Goal: Use online tool/utility

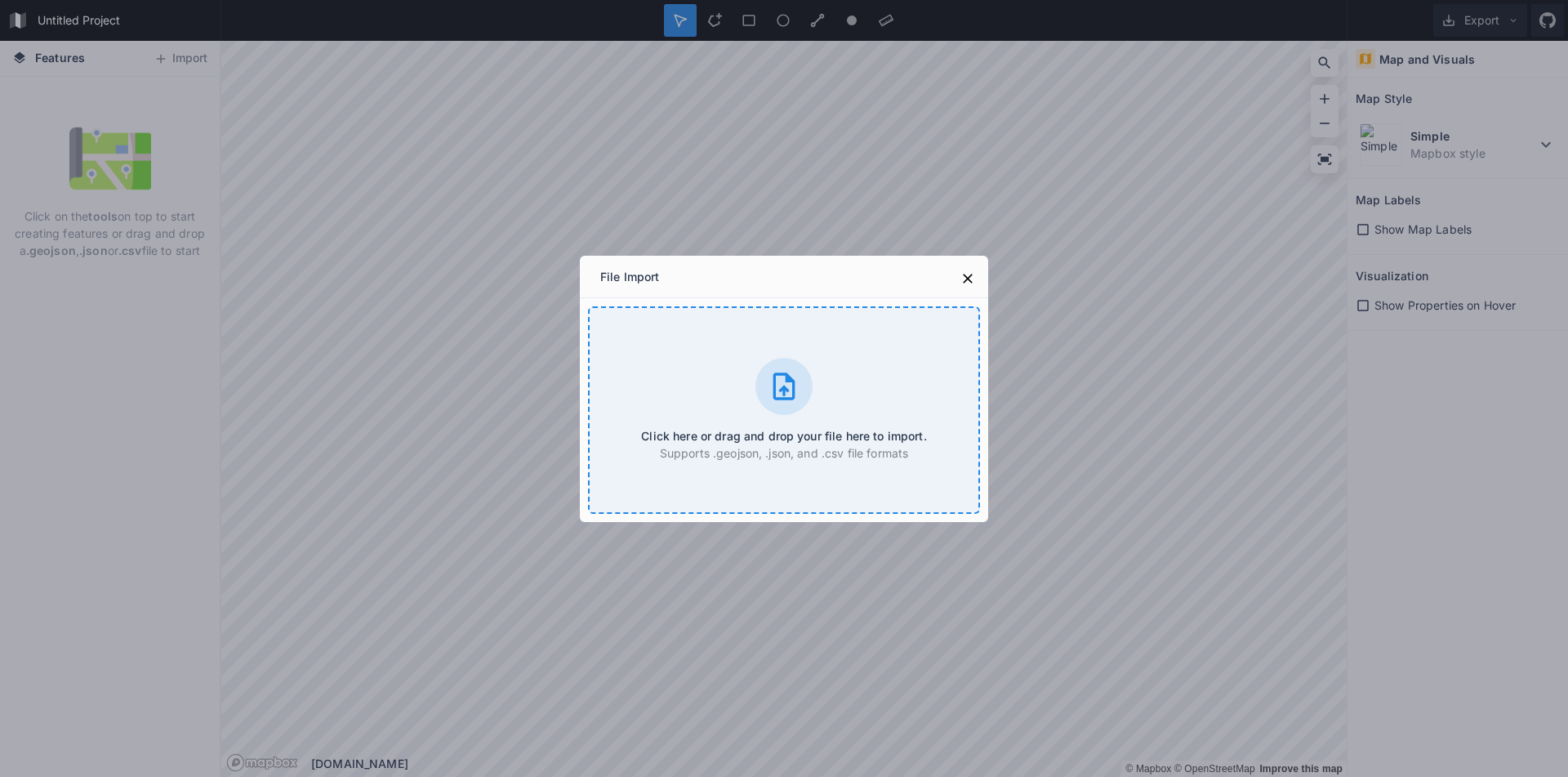
click at [794, 395] on icon at bounding box center [784, 386] width 22 height 27
click at [961, 272] on icon at bounding box center [967, 278] width 16 height 16
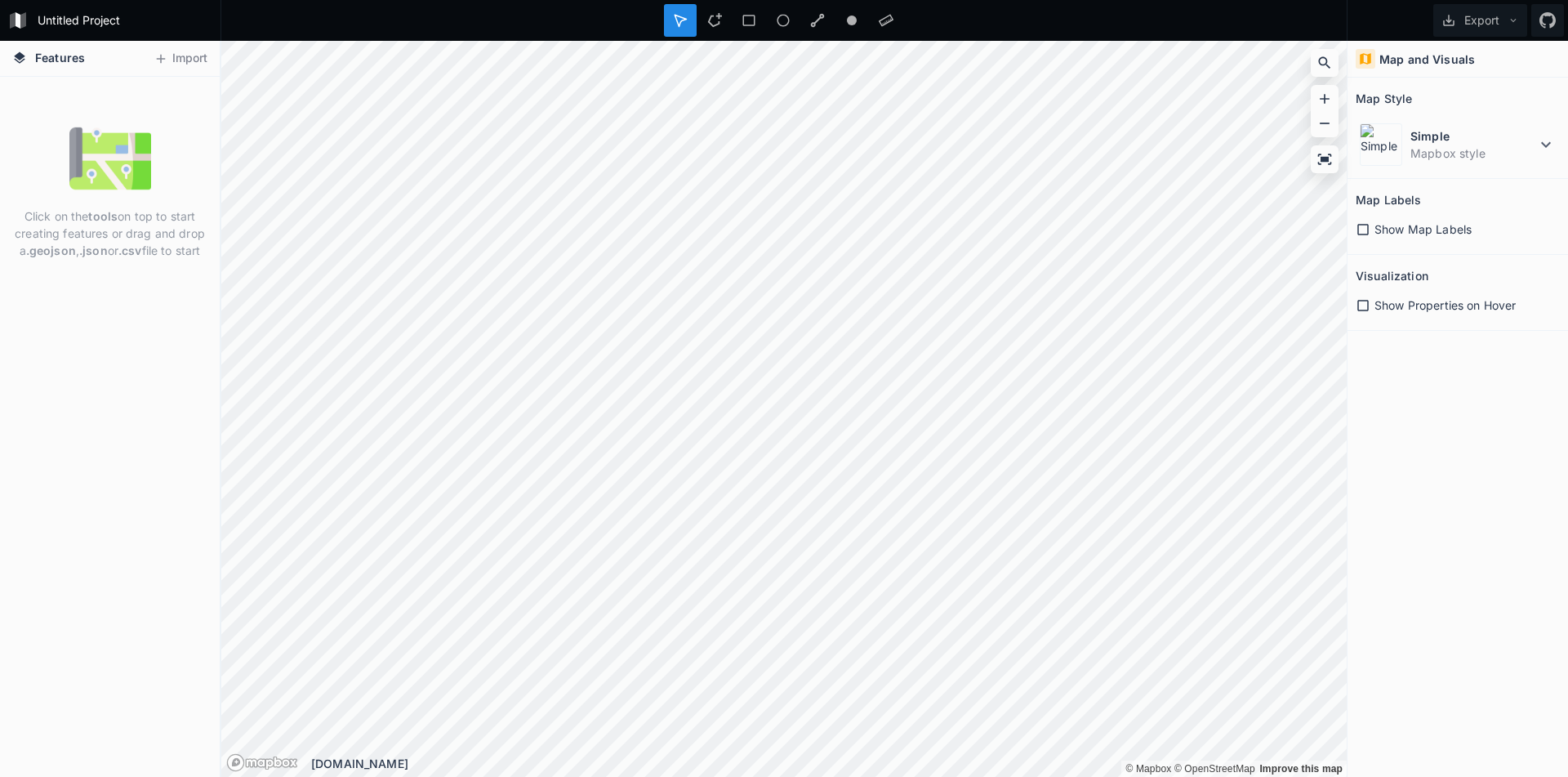
click at [1362, 228] on icon at bounding box center [1362, 229] width 14 height 14
click at [1366, 305] on icon at bounding box center [1362, 305] width 14 height 14
click at [1390, 440] on div "Features Import Click on the tools on top to start creating features or drag an…" at bounding box center [784, 408] width 1568 height 735
click at [1406, 271] on div "Features Import Click on the tools on top to start creating features or drag an…" at bounding box center [784, 408] width 1568 height 735
click at [1545, 141] on icon at bounding box center [1545, 144] width 19 height 19
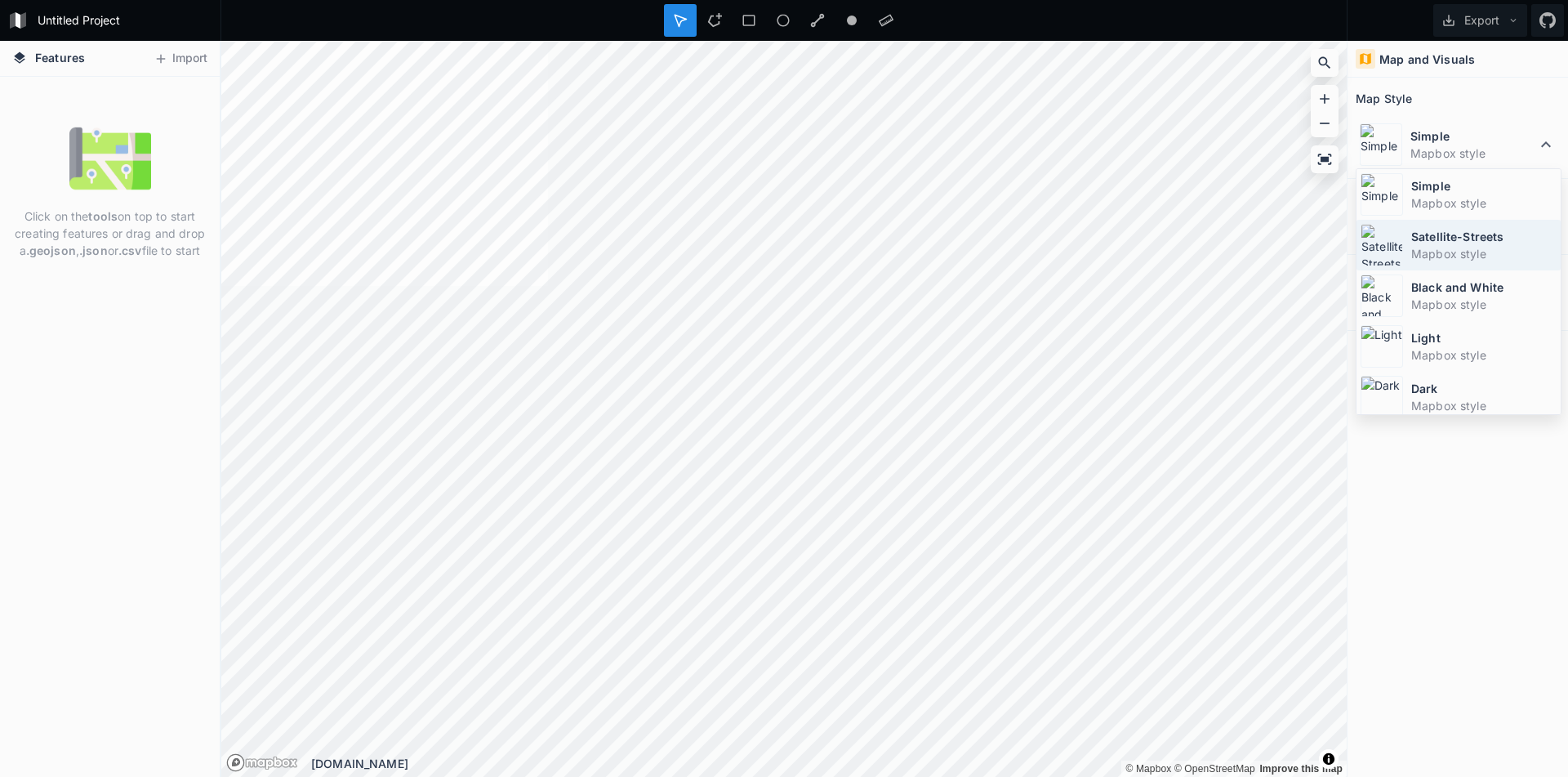
click at [1478, 253] on dd "Mapbox style" at bounding box center [1484, 253] width 146 height 17
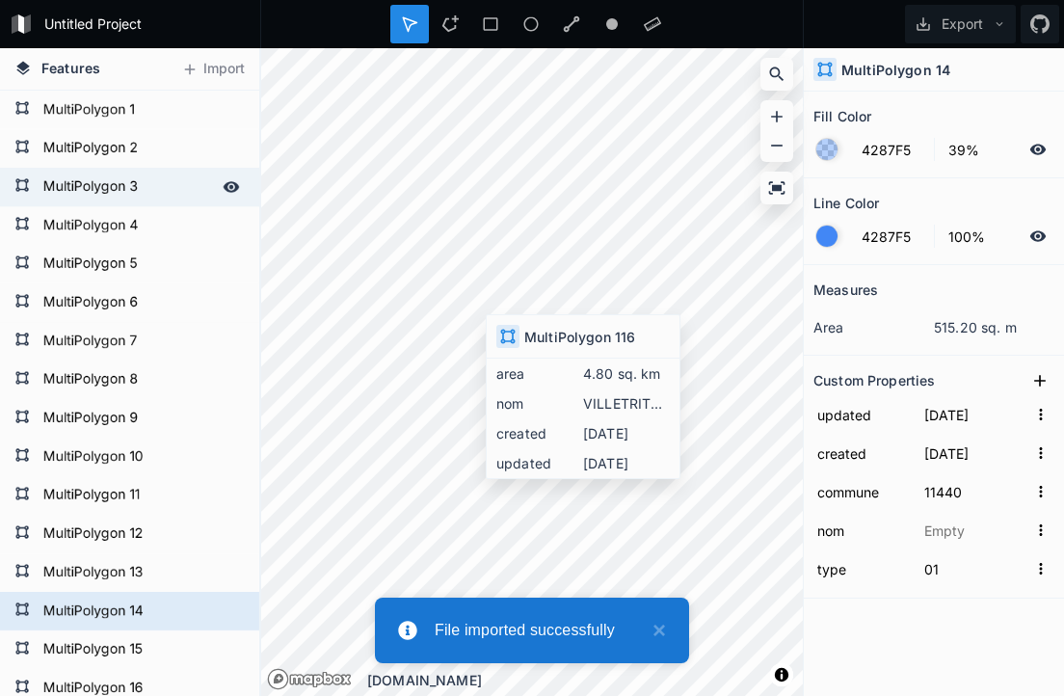
type input "[DATE]"
type input "VILLETRITOULS"
